Goal: Find specific page/section: Find specific page/section

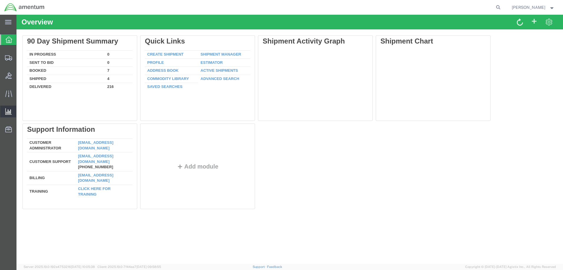
click at [0, 0] on span "Saved Reports" at bounding box center [0, 0] width 0 height 0
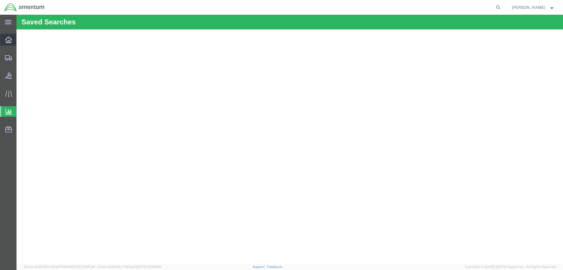
click at [20, 38] on span "Overview" at bounding box center [18, 40] width 4 height 12
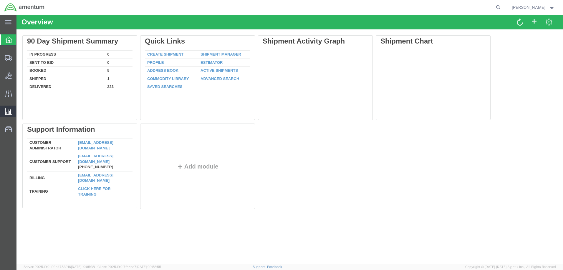
click at [0, 0] on span "Saved Reports" at bounding box center [0, 0] width 0 height 0
